Goal: Task Accomplishment & Management: Manage account settings

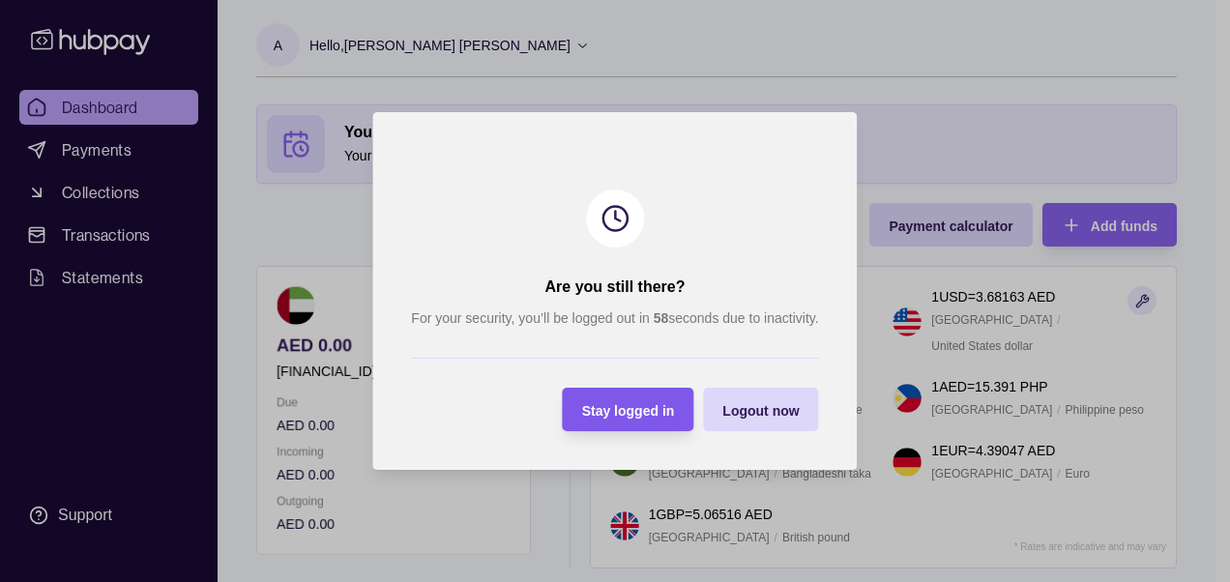
click at [638, 404] on span "Stay logged in" at bounding box center [628, 410] width 93 height 15
